Goal: Check status: Check status

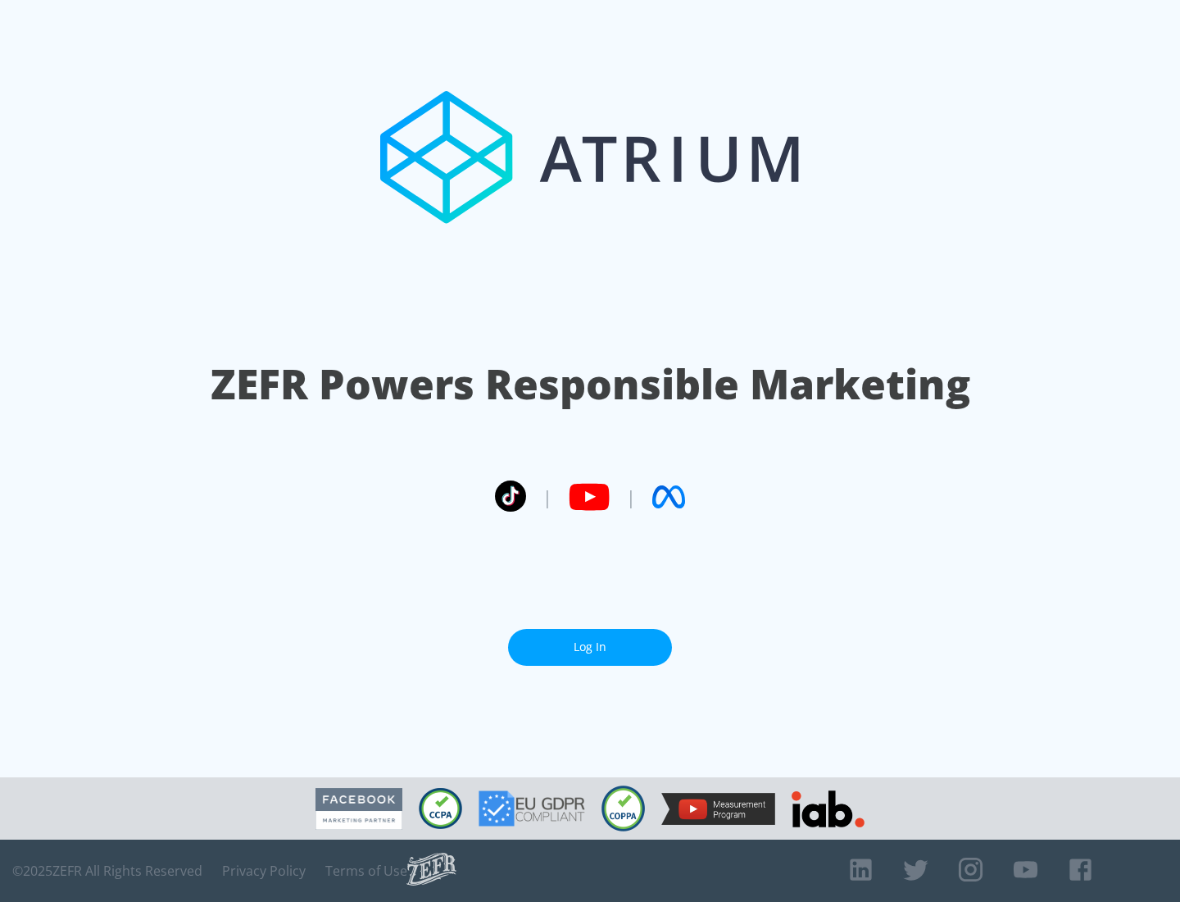
click at [590, 647] on link "Log In" at bounding box center [590, 647] width 164 height 37
